Goal: Task Accomplishment & Management: Use online tool/utility

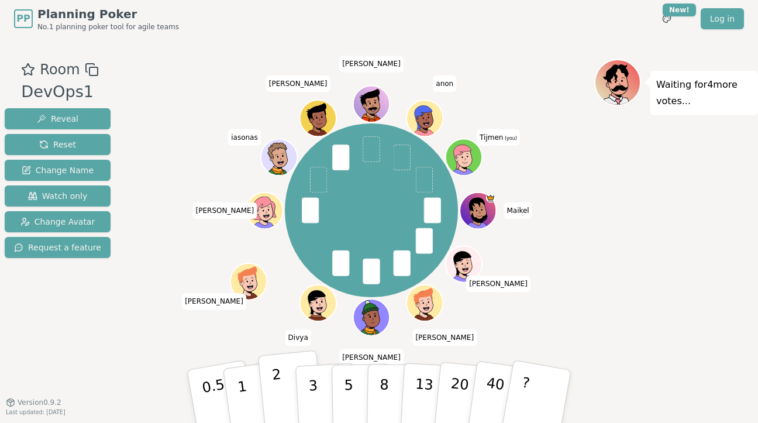
click at [284, 391] on button "2" at bounding box center [291, 396] width 67 height 93
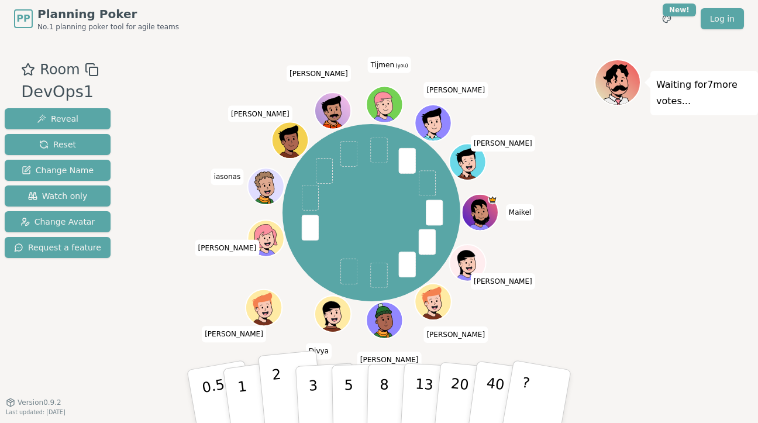
click at [277, 391] on p "2" at bounding box center [278, 398] width 15 height 64
click at [282, 397] on button "2" at bounding box center [291, 396] width 67 height 93
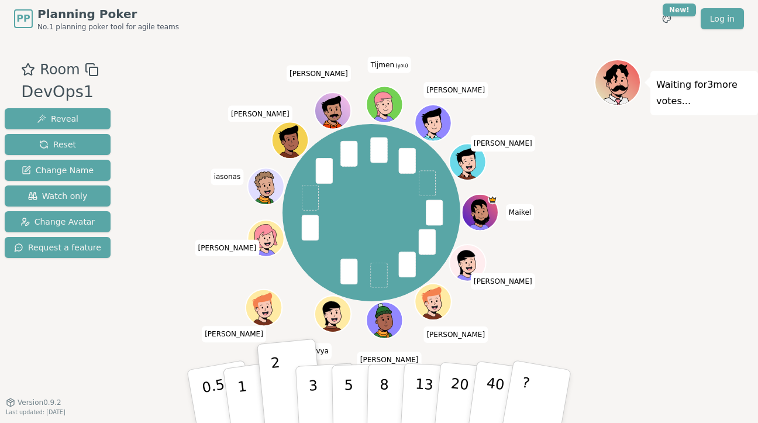
click at [121, 307] on div "Room DevOps1 Reveal Reset Change Name Watch only Change Avatar Request a featur…" at bounding box center [379, 220] width 758 height 322
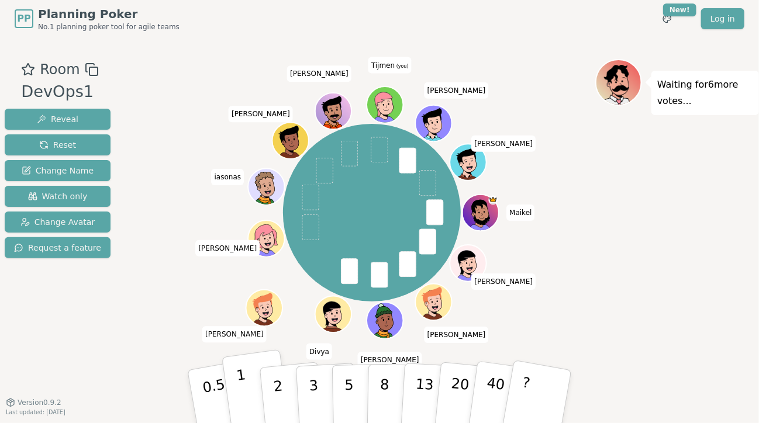
click at [243, 381] on p "1" at bounding box center [245, 399] width 18 height 64
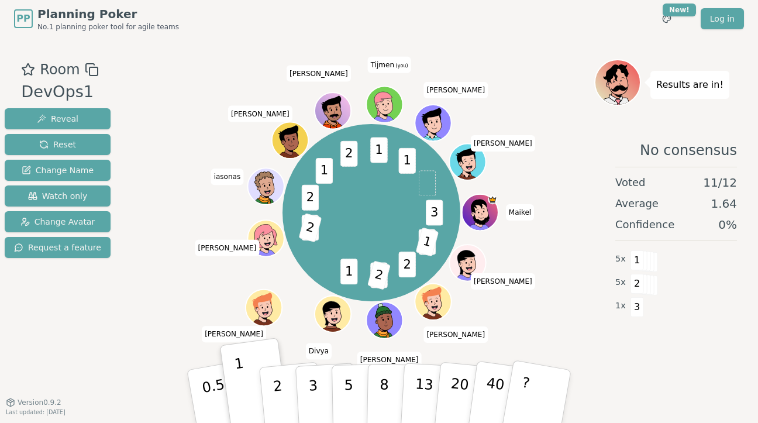
click at [571, 304] on div "3 2 1 2 3 2 1 1 2 2 1 2 1 1 [PERSON_NAME] [PERSON_NAME] Divya [PERSON_NAME] ias…" at bounding box center [372, 212] width 446 height 265
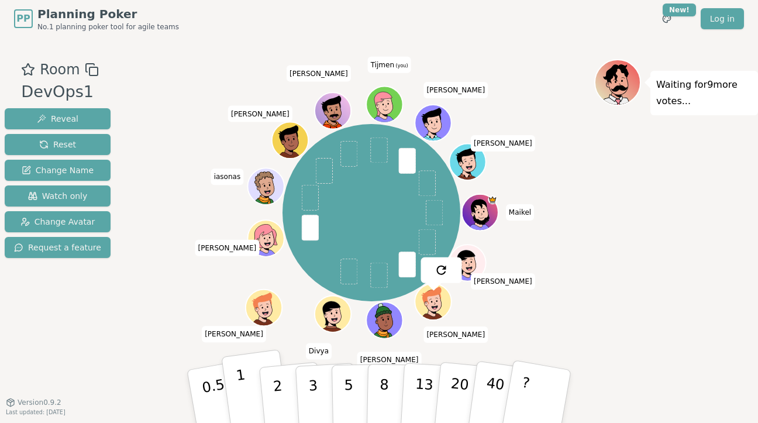
click at [244, 388] on p "1" at bounding box center [244, 398] width 18 height 64
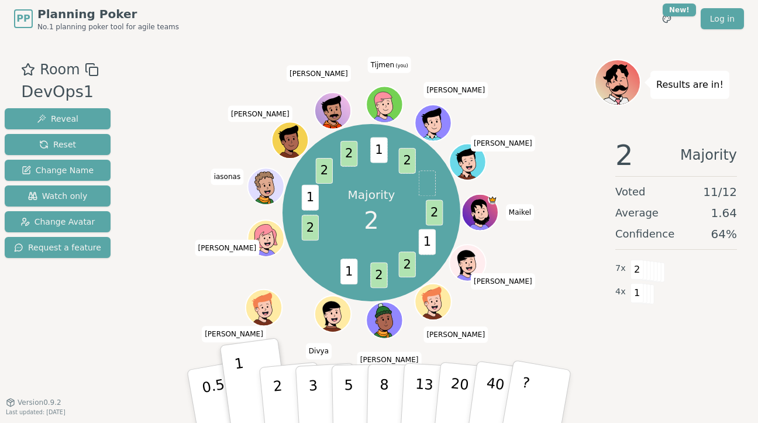
click at [569, 151] on div "Majority 2 2 1 2 2 1 2 1 2 2 1 2 [PERSON_NAME] [PERSON_NAME] Divya [PERSON_NAME…" at bounding box center [372, 212] width 446 height 265
click at [281, 405] on p "2" at bounding box center [278, 398] width 15 height 64
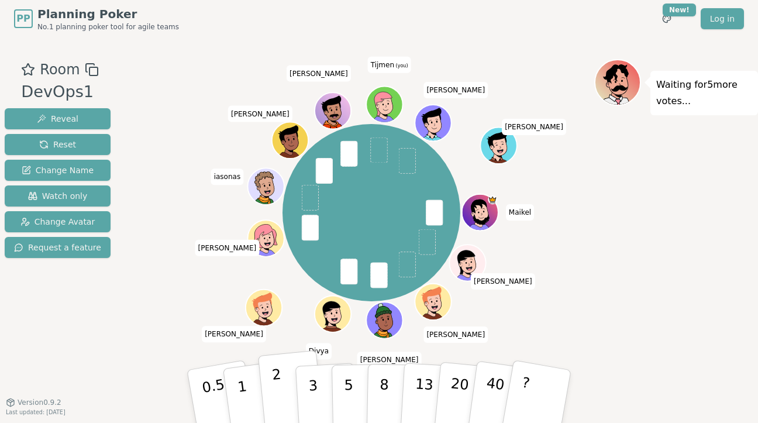
click at [278, 388] on p "2" at bounding box center [278, 398] width 15 height 64
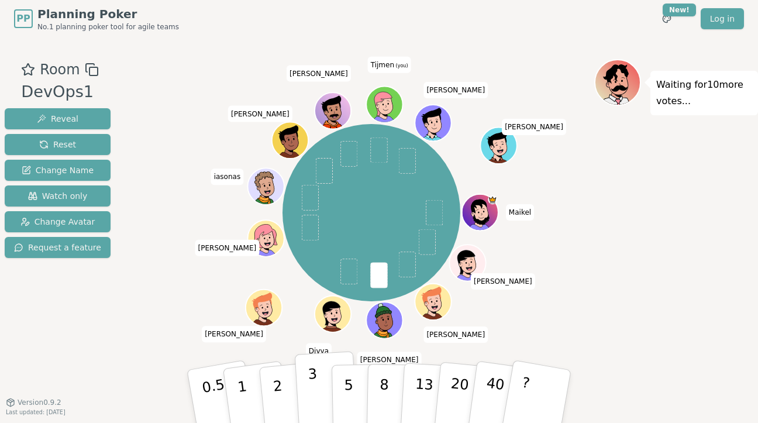
click at [316, 380] on button "3" at bounding box center [327, 396] width 64 height 91
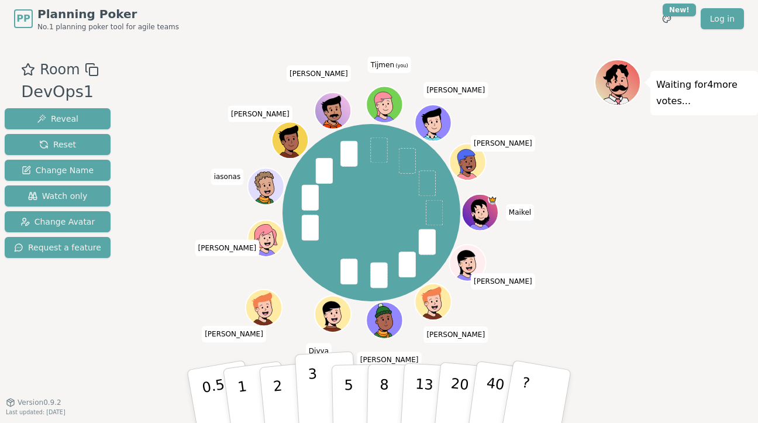
click at [317, 391] on button "3" at bounding box center [327, 396] width 64 height 91
click at [285, 375] on button "2" at bounding box center [291, 396] width 67 height 93
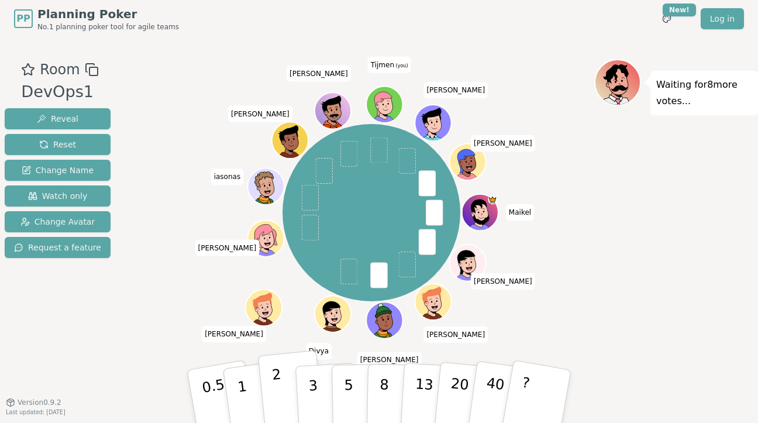
click at [285, 393] on button "2" at bounding box center [291, 396] width 67 height 93
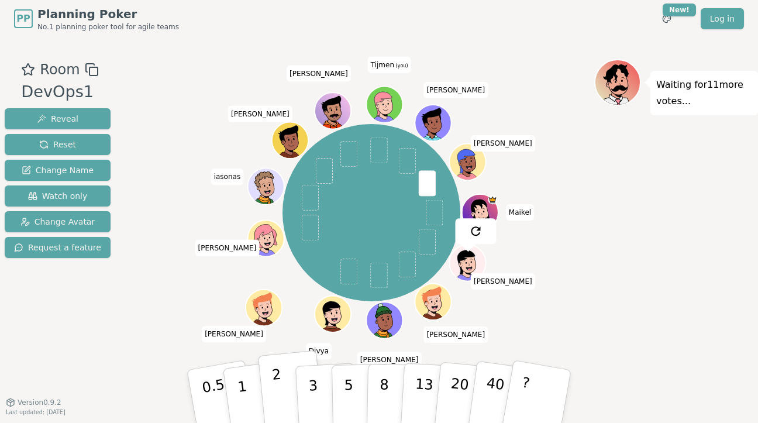
click at [284, 379] on button "2" at bounding box center [291, 396] width 67 height 93
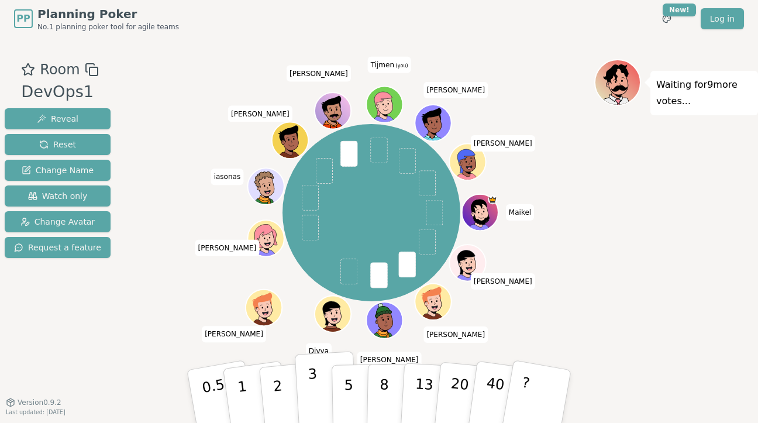
click at [313, 396] on p "3" at bounding box center [314, 397] width 13 height 64
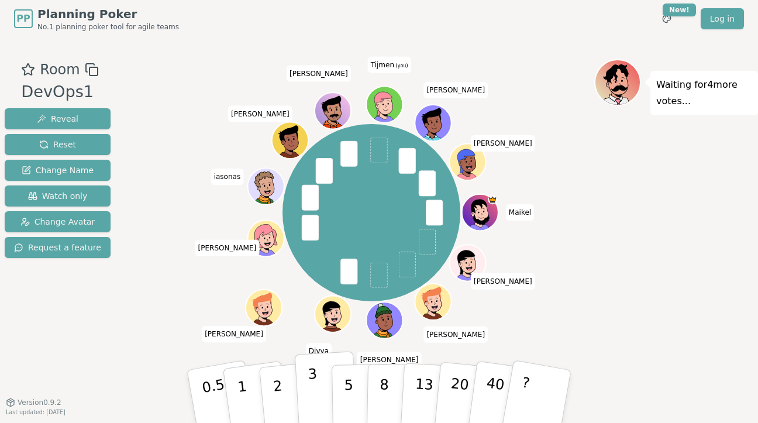
click at [305, 389] on button "3" at bounding box center [327, 396] width 64 height 91
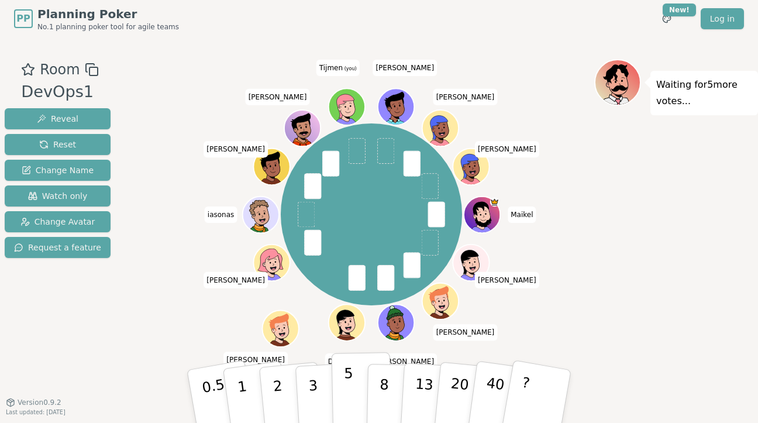
click at [346, 384] on p "5" at bounding box center [349, 396] width 10 height 63
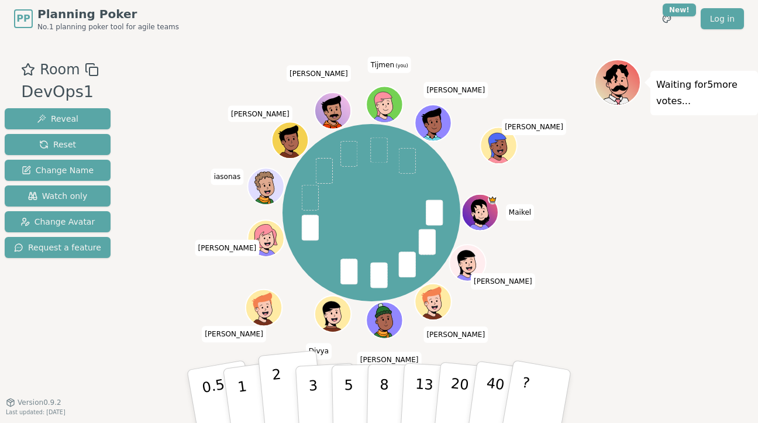
click at [287, 382] on button "2" at bounding box center [291, 396] width 67 height 93
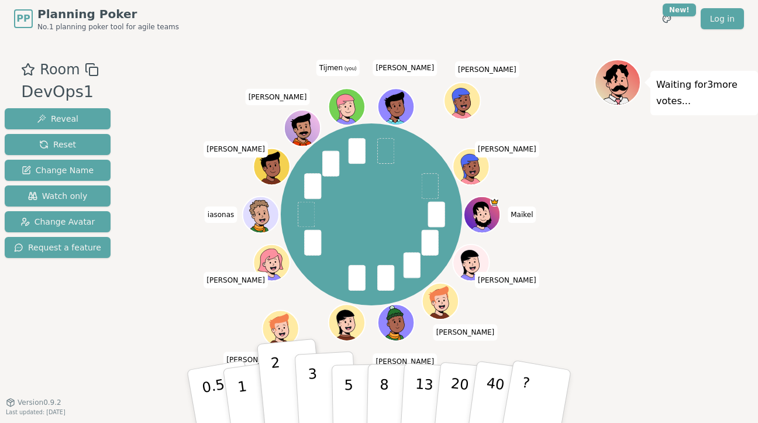
click at [314, 392] on p "3" at bounding box center [314, 397] width 13 height 64
click at [626, 281] on div "Waiting for 3 more votes..." at bounding box center [676, 220] width 164 height 322
click at [661, 291] on div "Waiting for 3 more votes..." at bounding box center [676, 220] width 164 height 322
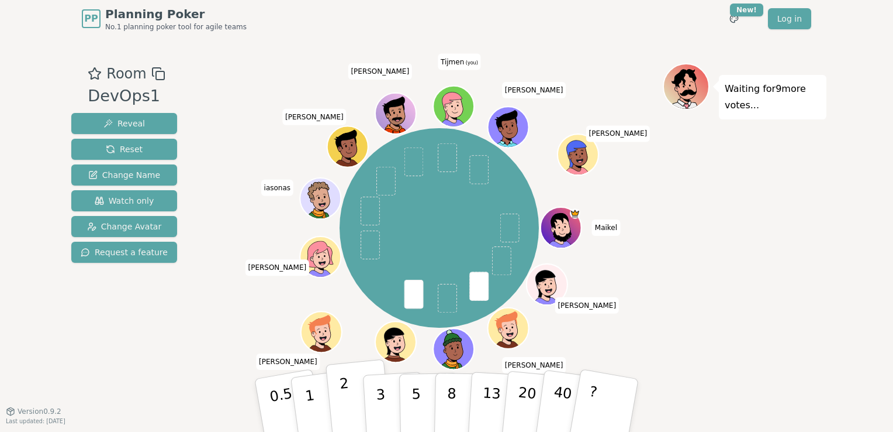
click at [349, 401] on button "2" at bounding box center [359, 405] width 67 height 93
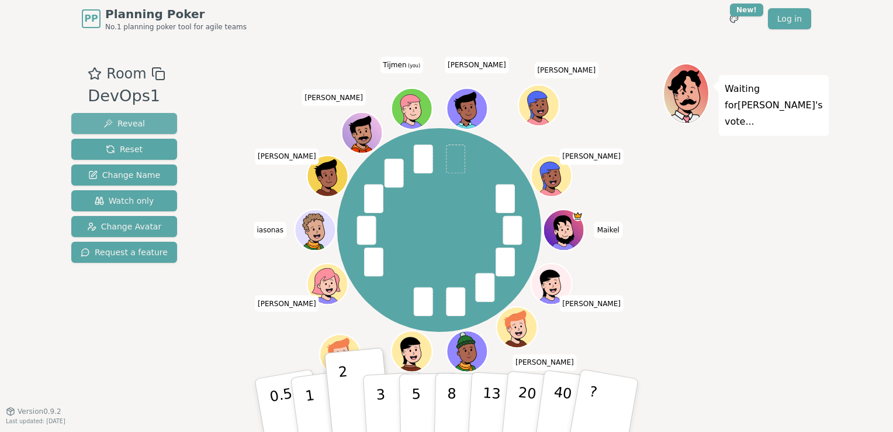
click at [134, 116] on button "Reveal" at bounding box center [124, 123] width 106 height 21
